Goal: Task Accomplishment & Management: Manage account settings

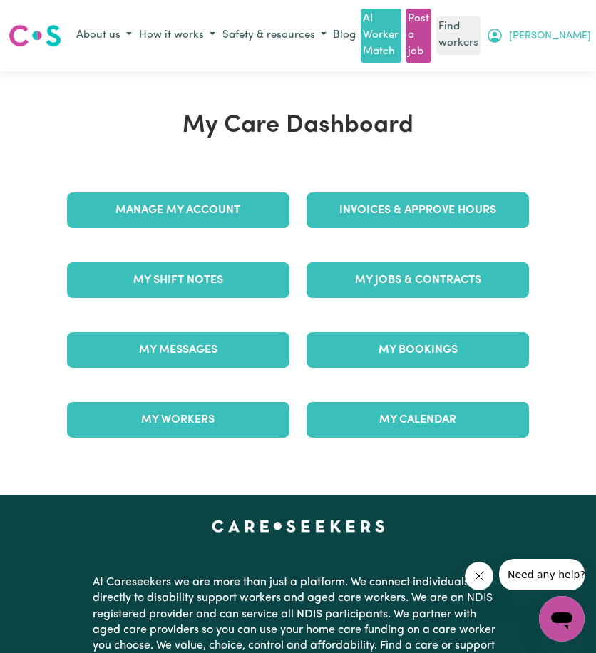
click at [574, 38] on button "[PERSON_NAME]" at bounding box center [538, 36] width 112 height 24
click at [541, 68] on link "My Dashboard" at bounding box center [537, 63] width 113 height 27
click at [526, 58] on link "My Dashboard" at bounding box center [537, 63] width 113 height 27
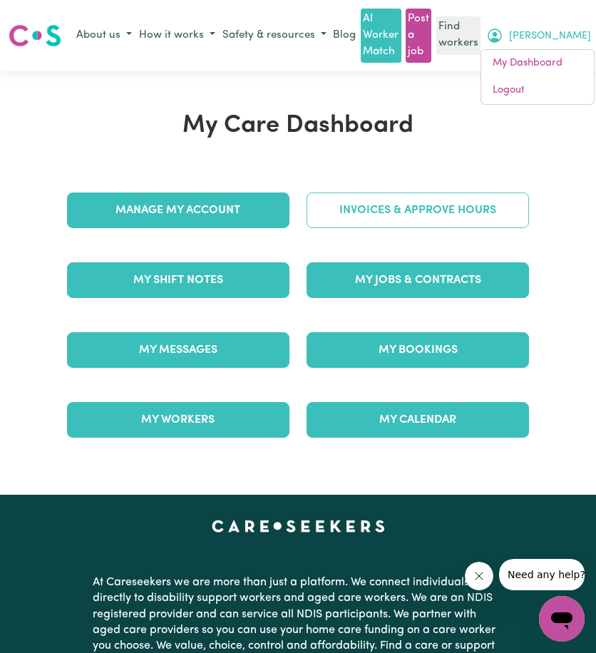
click at [375, 207] on link "Invoices & Approve Hours" at bounding box center [417, 210] width 222 height 36
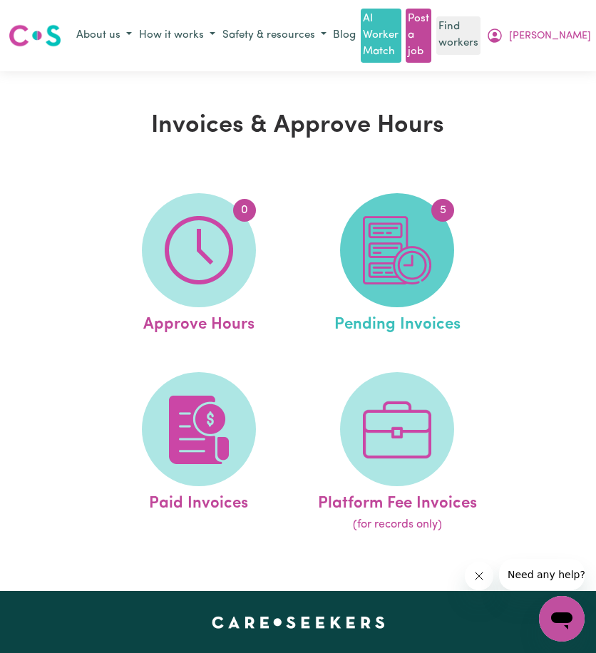
click at [387, 263] on img at bounding box center [397, 250] width 68 height 68
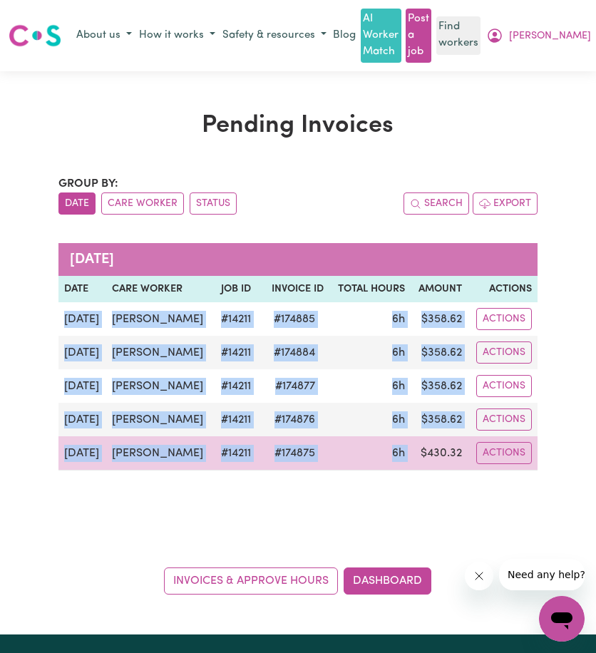
drag, startPoint x: 57, startPoint y: 320, endPoint x: 416, endPoint y: 454, distance: 383.2
click at [416, 454] on tbody "[DATE] [PERSON_NAME] # 14211 # 174885 6h $ 358.62 Actions [DATE] [PERSON_NAME] …" at bounding box center [297, 386] width 479 height 168
click at [416, 454] on td "$ 430.32" at bounding box center [438, 453] width 57 height 34
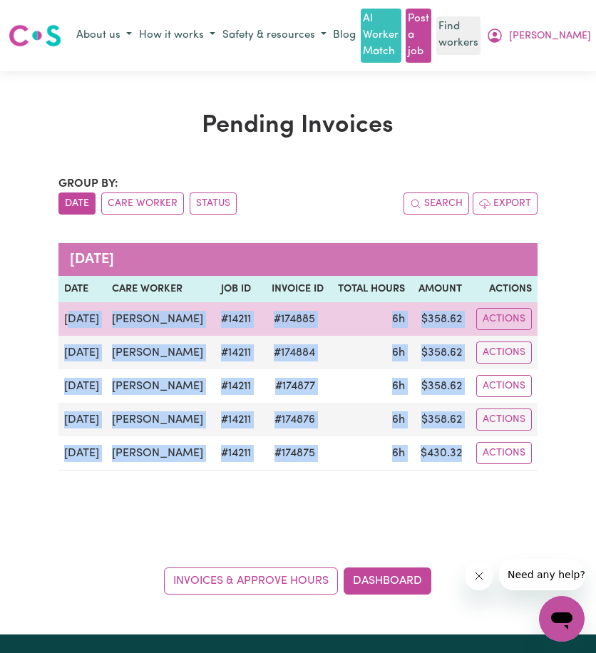
drag, startPoint x: 457, startPoint y: 452, endPoint x: 71, endPoint y: 320, distance: 407.5
click at [71, 320] on tbody "[DATE] [PERSON_NAME] # 14211 # 174885 6h $ 358.62 Actions [DATE] [PERSON_NAME] …" at bounding box center [297, 386] width 479 height 168
click at [71, 320] on td "[DATE]" at bounding box center [82, 318] width 48 height 33
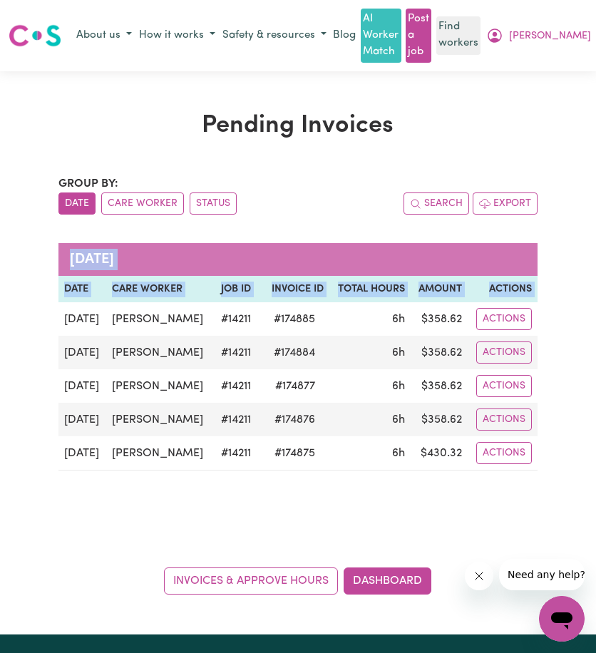
drag, startPoint x: 60, startPoint y: 322, endPoint x: 538, endPoint y: 442, distance: 492.9
click at [538, 442] on div "Pending Invoices Group by: Date Care Worker Status Search Export [DATE] Date Ca…" at bounding box center [298, 352] width 497 height 483
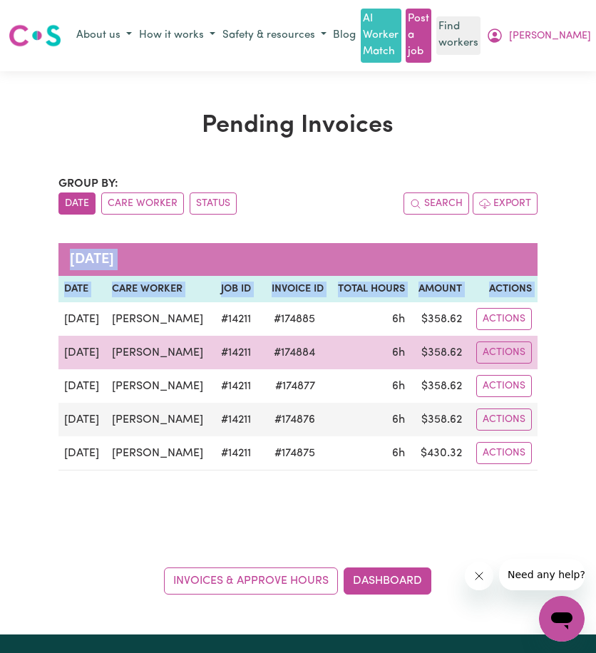
click at [329, 362] on td "6h" at bounding box center [370, 352] width 82 height 33
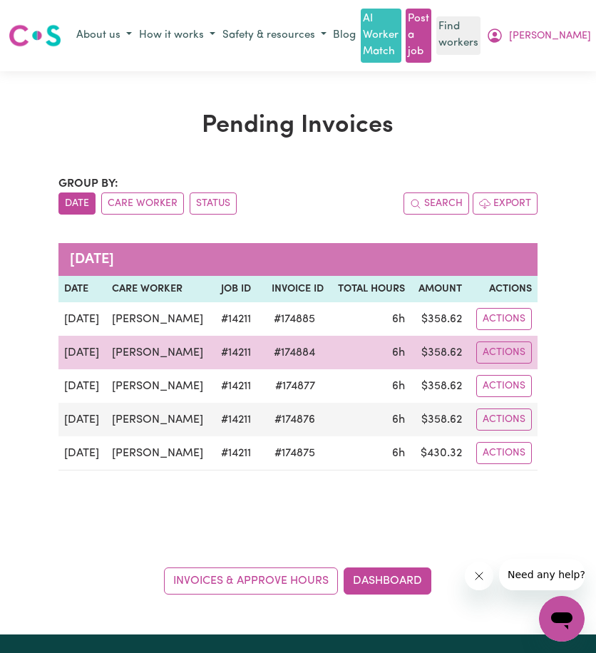
click at [329, 362] on td "6h" at bounding box center [370, 352] width 82 height 33
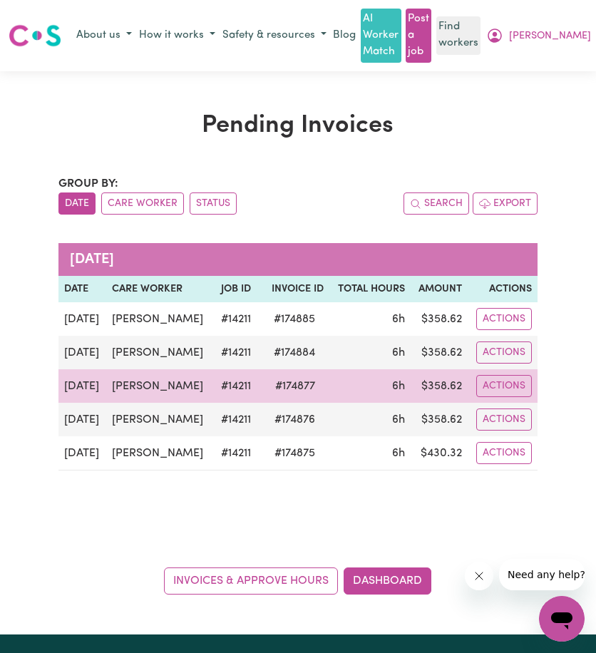
click at [329, 393] on td "6h" at bounding box center [370, 385] width 82 height 33
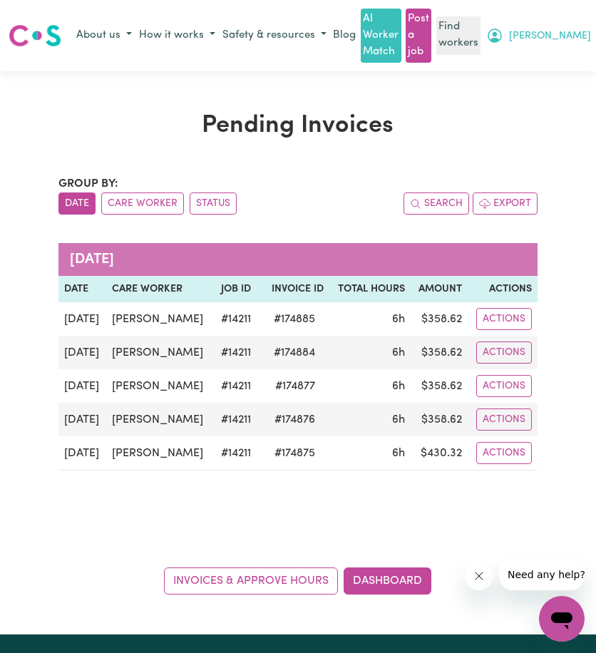
click at [579, 41] on span "[PERSON_NAME]" at bounding box center [550, 36] width 82 height 16
click at [564, 59] on link "My Dashboard" at bounding box center [537, 63] width 113 height 27
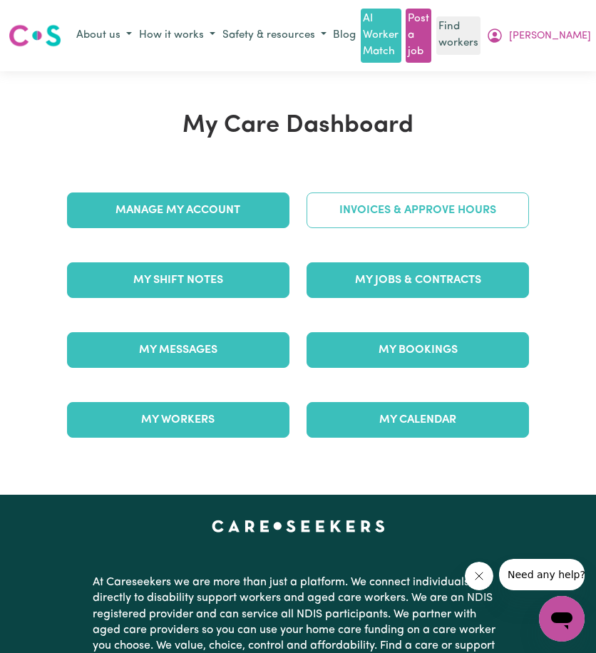
click at [413, 210] on link "Invoices & Approve Hours" at bounding box center [417, 210] width 222 height 36
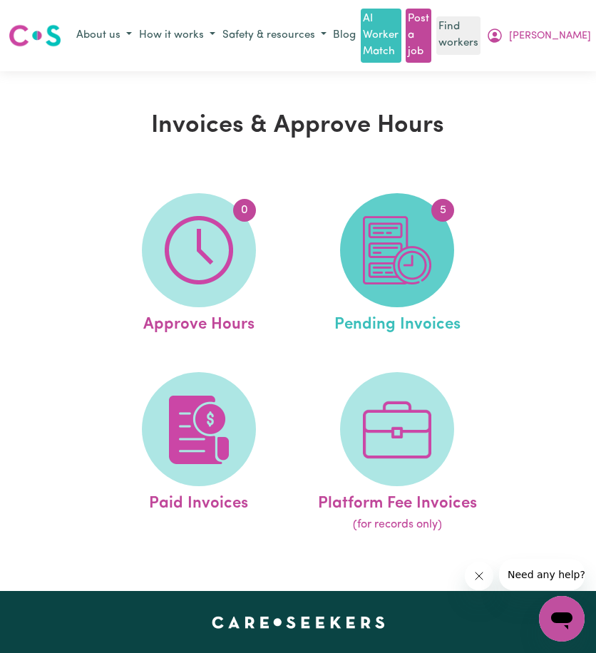
click at [373, 262] on img at bounding box center [397, 250] width 68 height 68
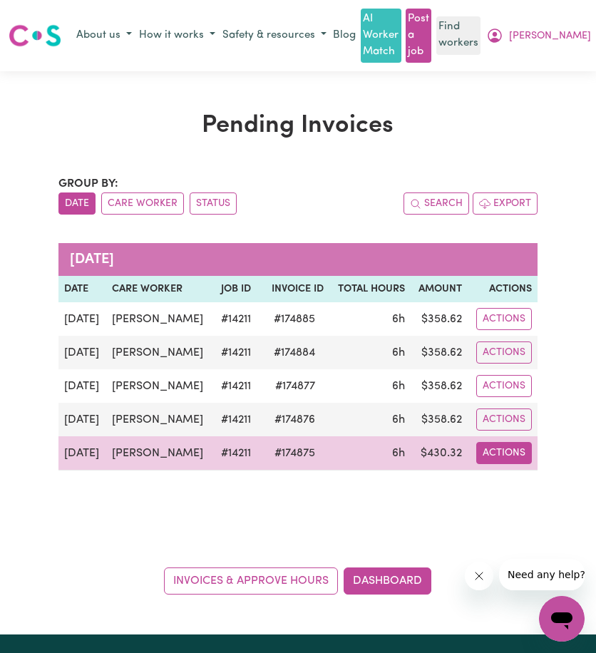
click at [483, 444] on button "Actions" at bounding box center [504, 453] width 56 height 22
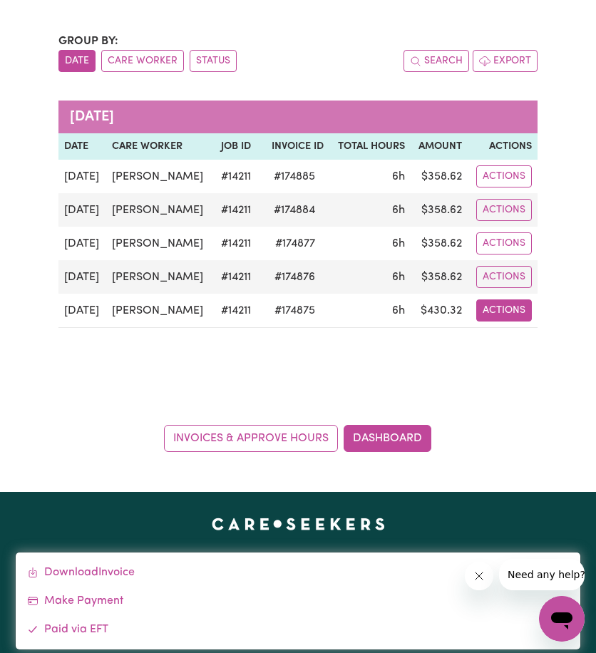
click at [381, 405] on div "Group by: Date Care Worker Status Search Export [DATE] Date Care Worker Job ID …" at bounding box center [297, 243] width 479 height 420
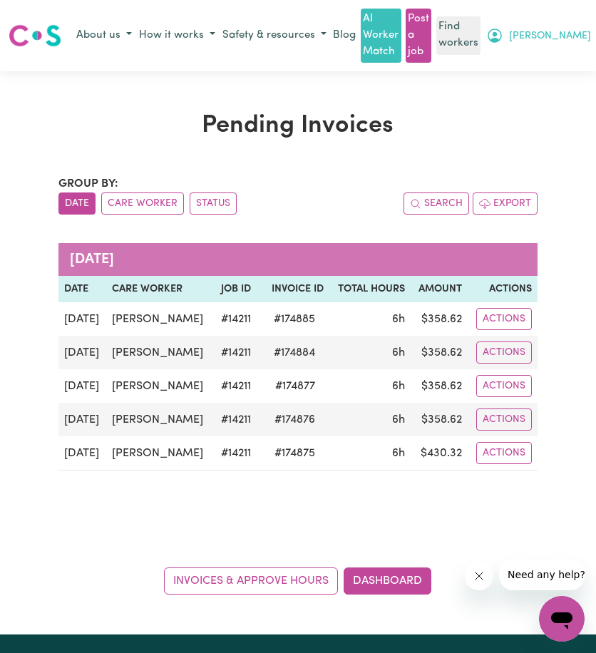
click at [502, 42] on icon "My Account" at bounding box center [494, 35] width 14 height 14
click at [556, 53] on link "My Dashboard" at bounding box center [537, 63] width 113 height 27
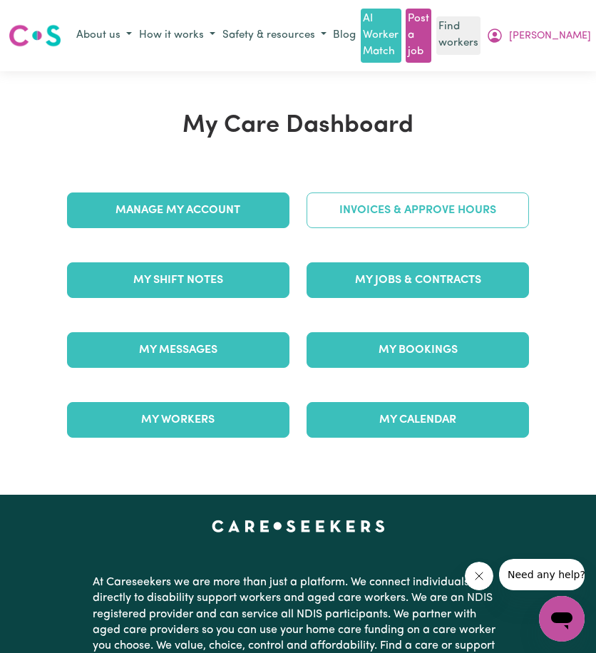
click at [376, 214] on link "Invoices & Approve Hours" at bounding box center [417, 210] width 222 height 36
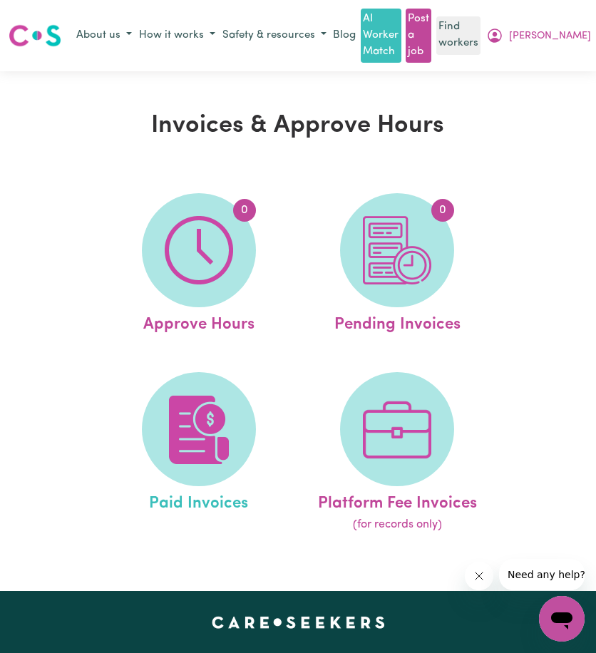
click at [234, 373] on link "Paid Invoices" at bounding box center [198, 452] width 190 height 161
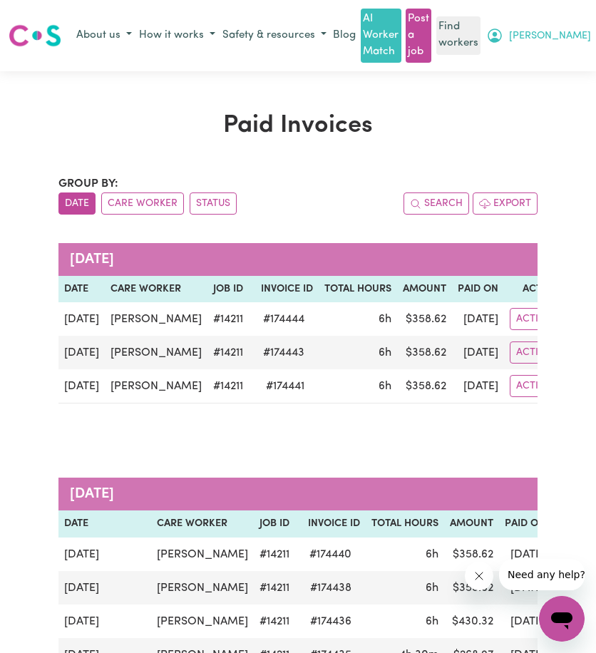
click at [581, 28] on span "[PERSON_NAME]" at bounding box center [550, 36] width 82 height 16
click at [537, 90] on link "Logout" at bounding box center [537, 90] width 113 height 27
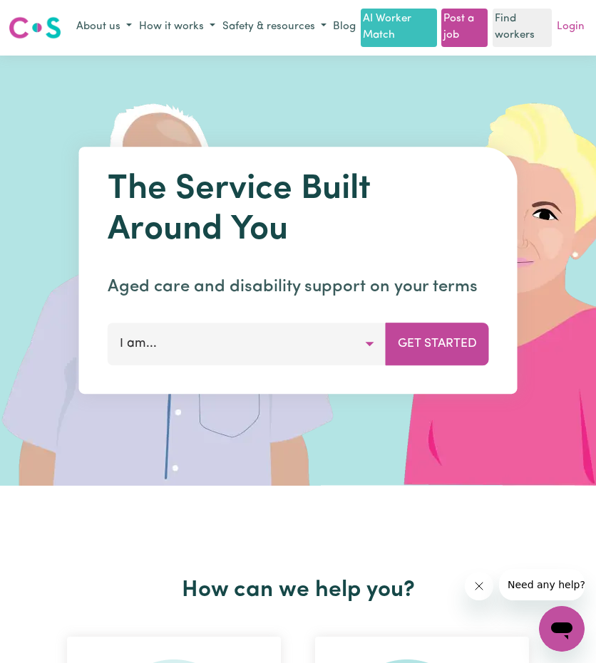
click at [573, 38] on link "Login" at bounding box center [570, 27] width 33 height 22
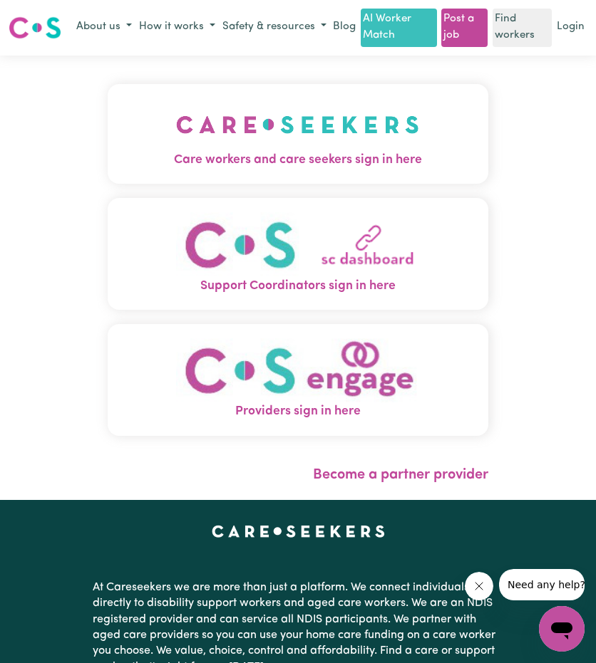
click at [236, 130] on img "Care workers and care seekers sign in here" at bounding box center [297, 124] width 243 height 53
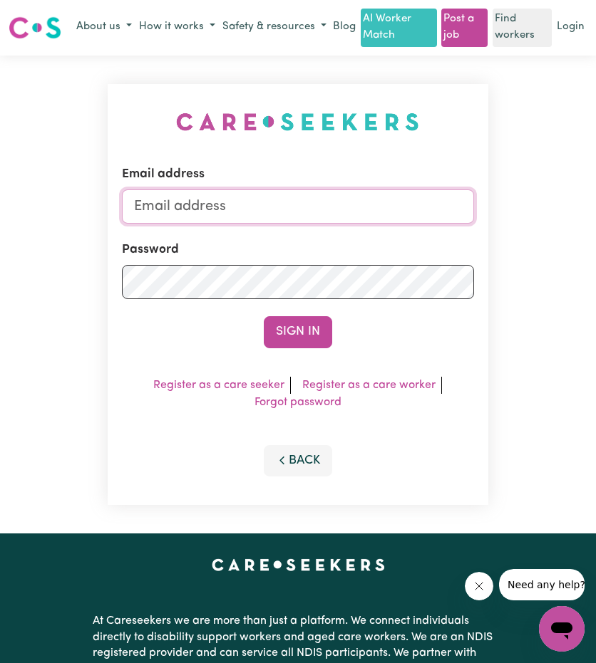
click at [278, 224] on input "Email address" at bounding box center [297, 206] width 351 height 34
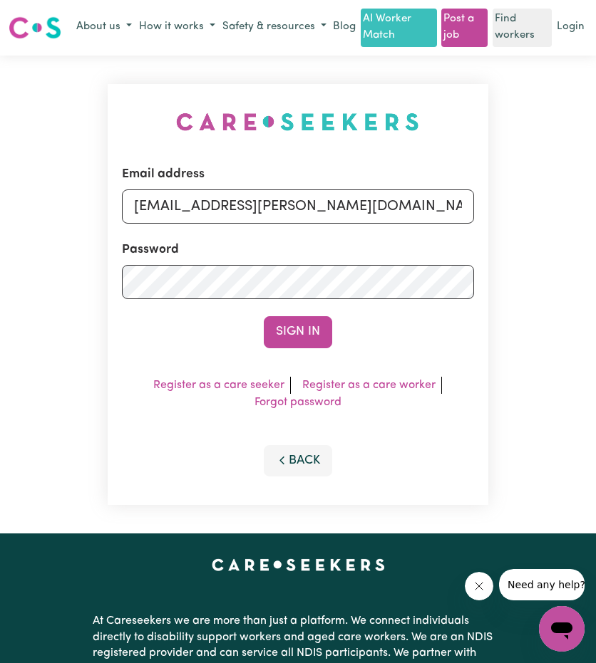
drag, startPoint x: 207, startPoint y: 226, endPoint x: 532, endPoint y: 264, distance: 327.7
click at [532, 264] on div "Email address [EMAIL_ADDRESS][PERSON_NAME][DOMAIN_NAME] Password Sign In Regist…" at bounding box center [298, 295] width 596 height 479
type input "[EMAIL_ADDRESS][DOMAIN_NAME]"
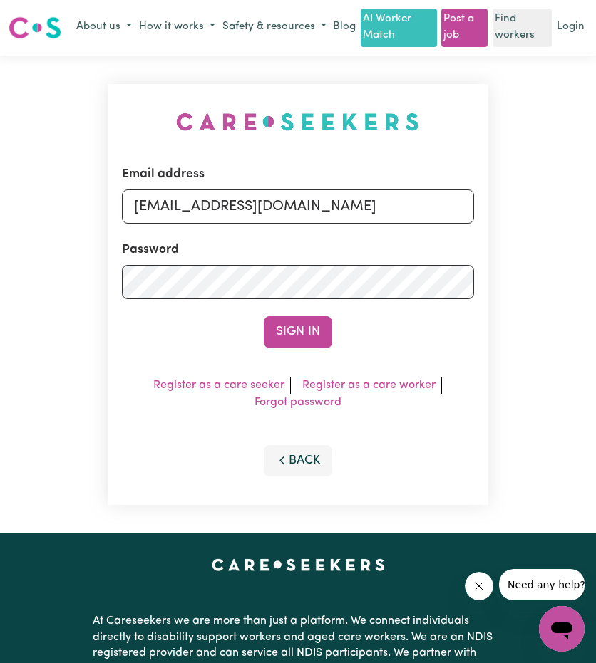
click at [312, 376] on div "Email address [EMAIL_ADDRESS][DOMAIN_NAME] Password Sign In Register as a care …" at bounding box center [298, 295] width 380 height 422
click at [311, 348] on button "Sign In" at bounding box center [298, 331] width 68 height 31
